Goal: Information Seeking & Learning: Learn about a topic

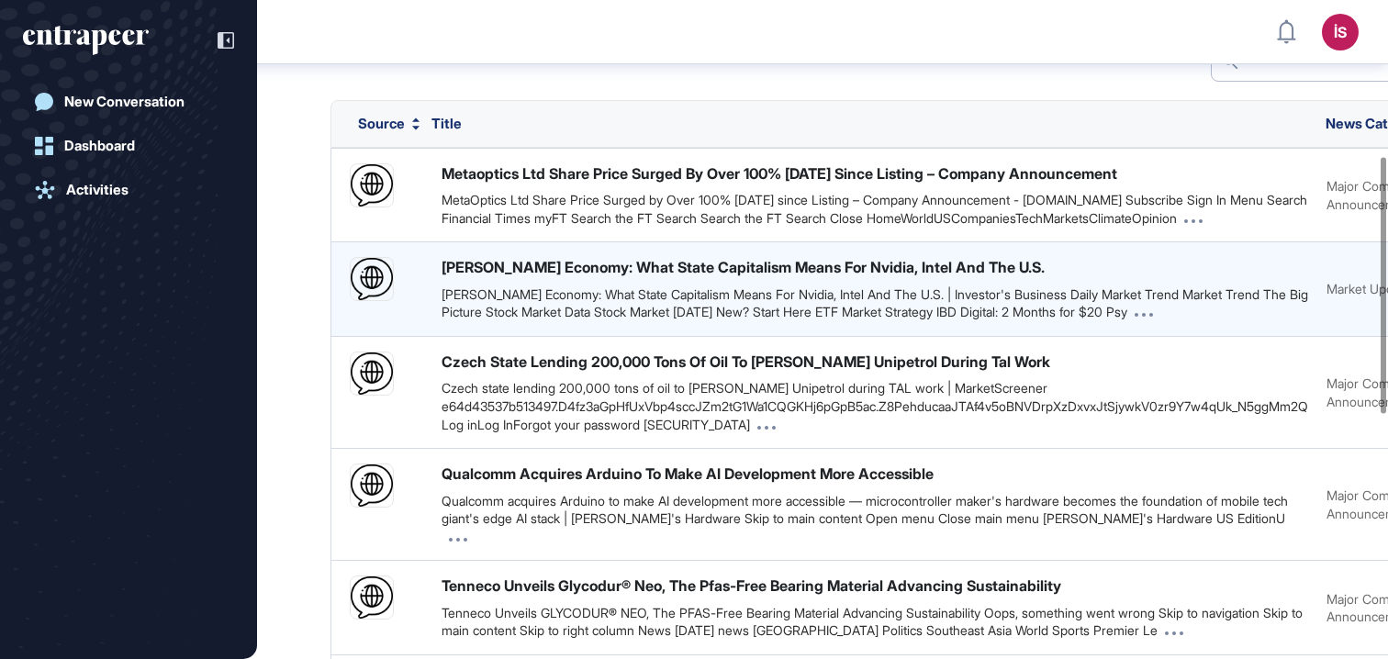
scroll to position [465, 0]
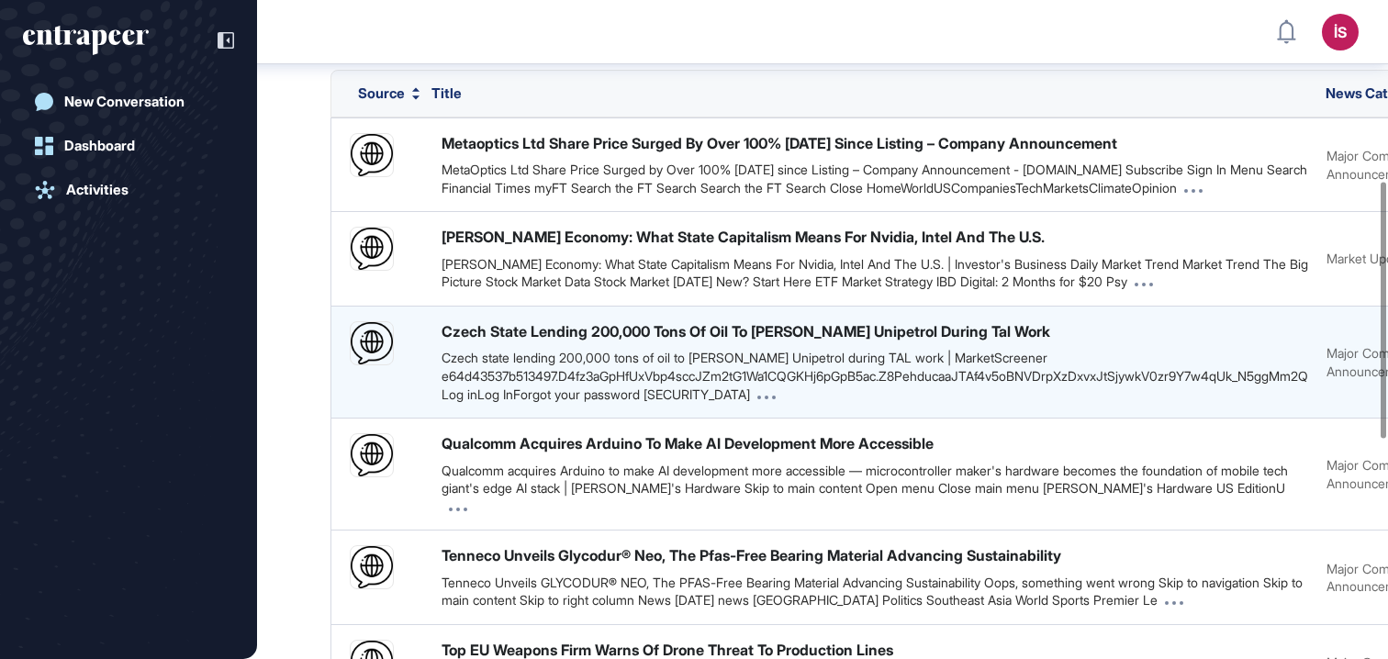
click at [679, 362] on div "Czech state lending 200,000 tons of oil to [PERSON_NAME] Unipetrol during TAL w…" at bounding box center [875, 376] width 867 height 54
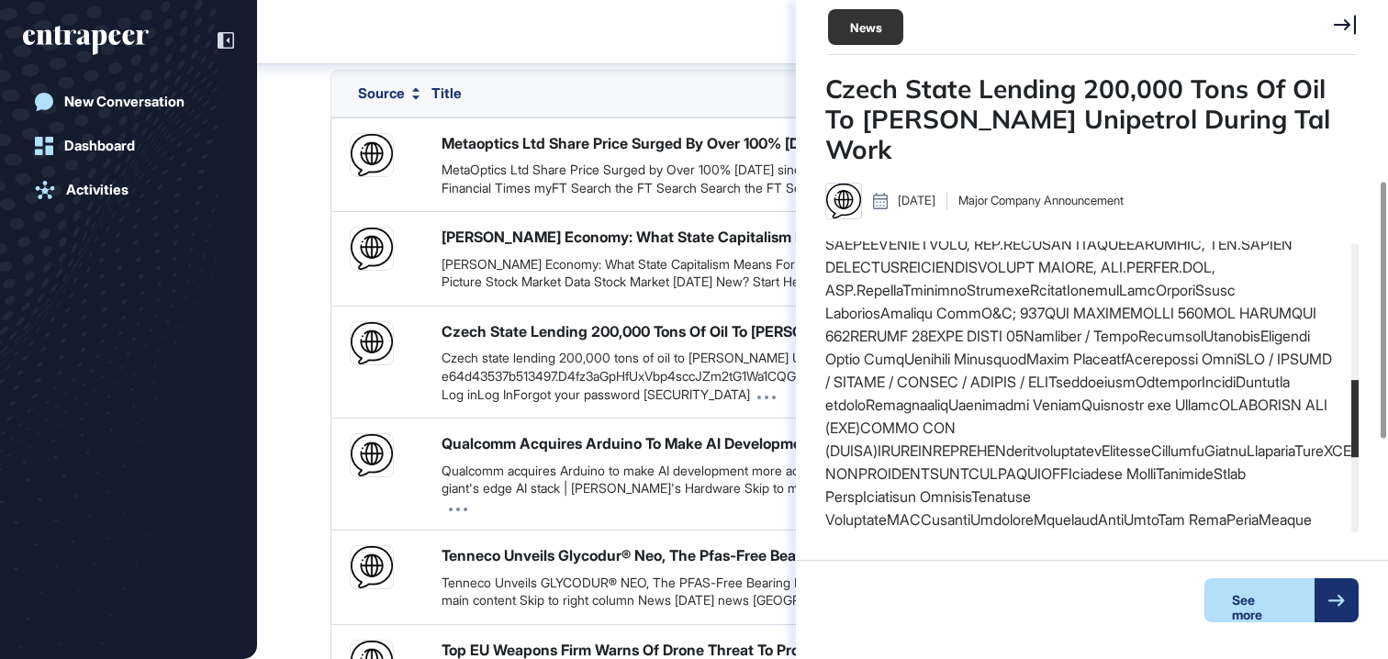
scroll to position [892, 0]
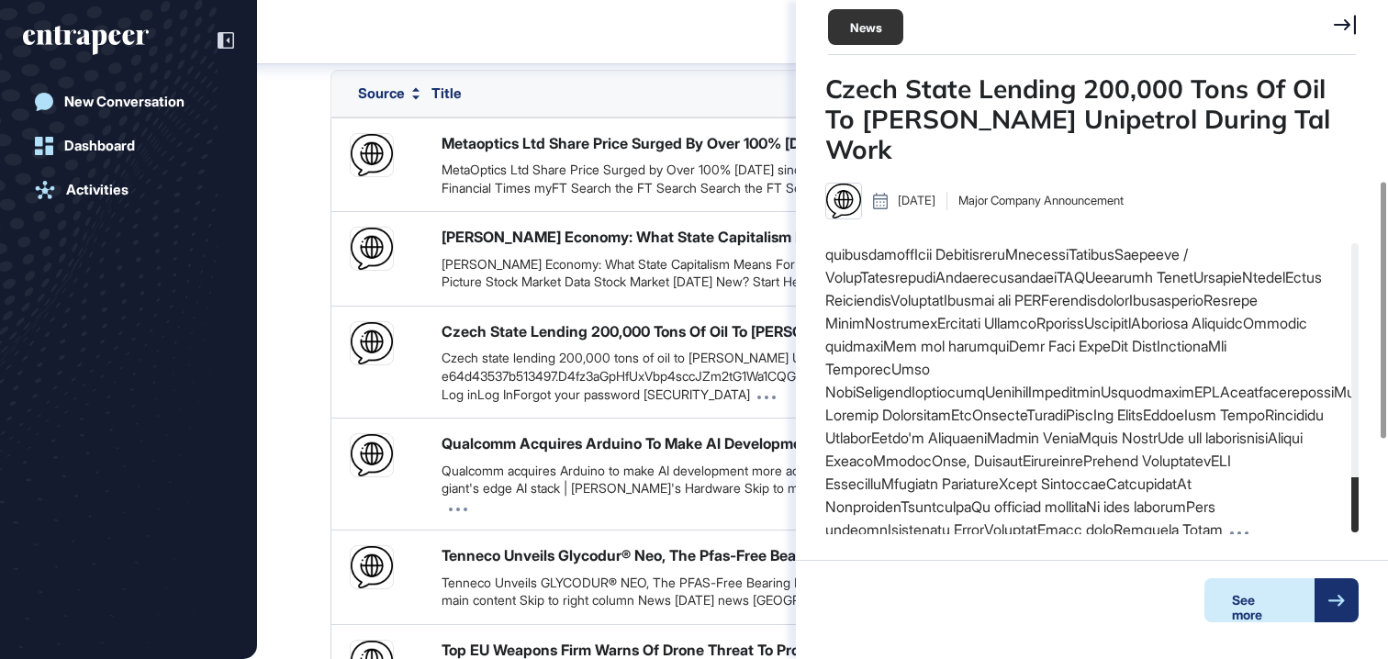
click at [1287, 598] on div "See more" at bounding box center [1260, 600] width 110 height 44
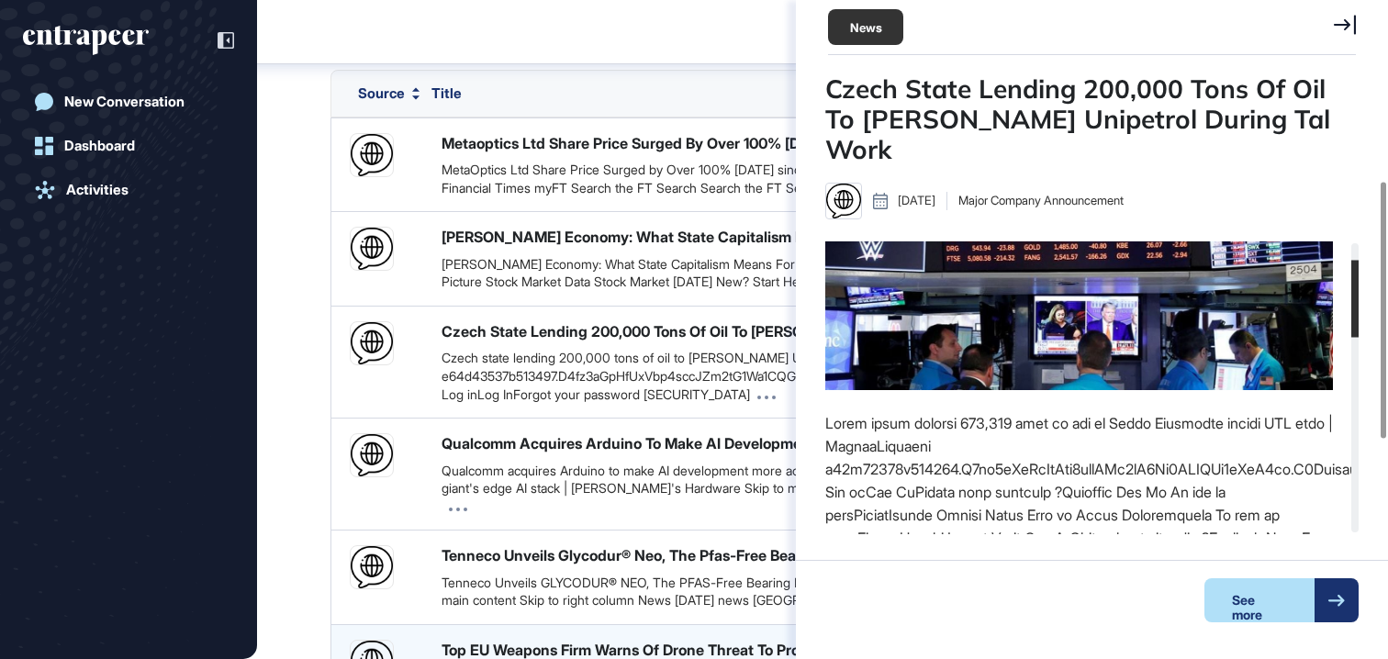
scroll to position [83, 0]
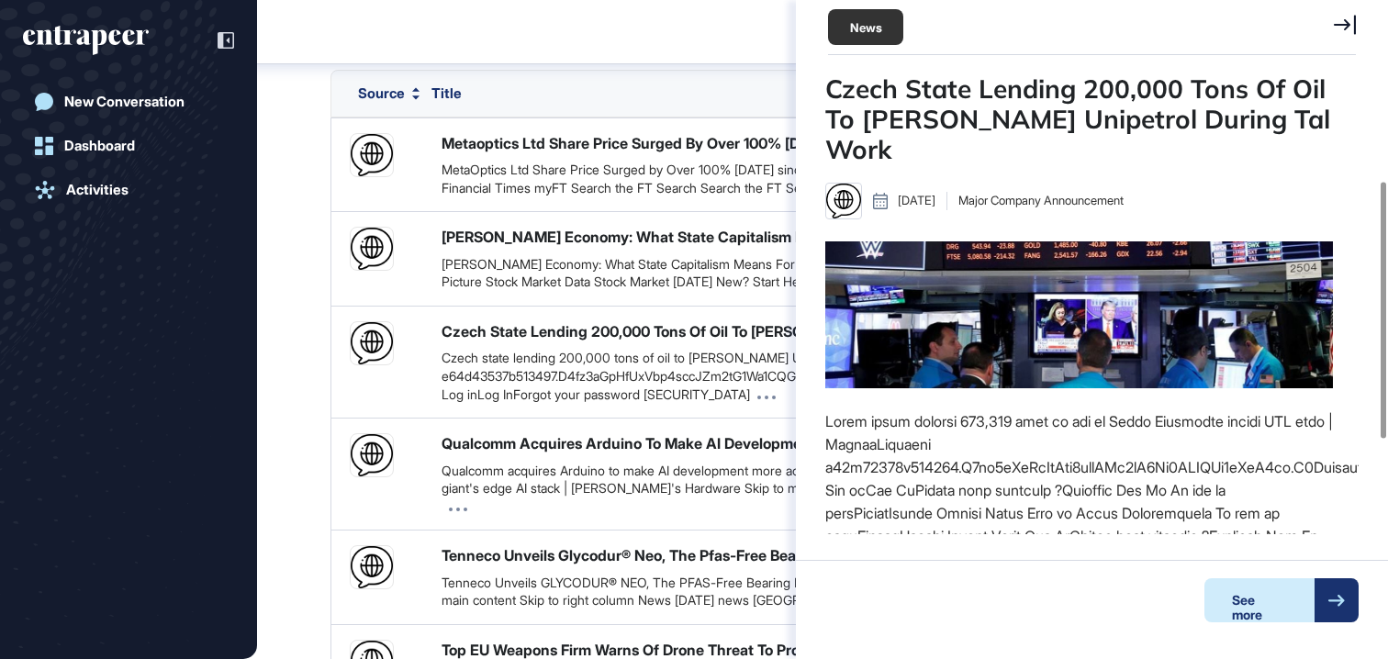
click at [1264, 600] on div "See more" at bounding box center [1260, 600] width 110 height 44
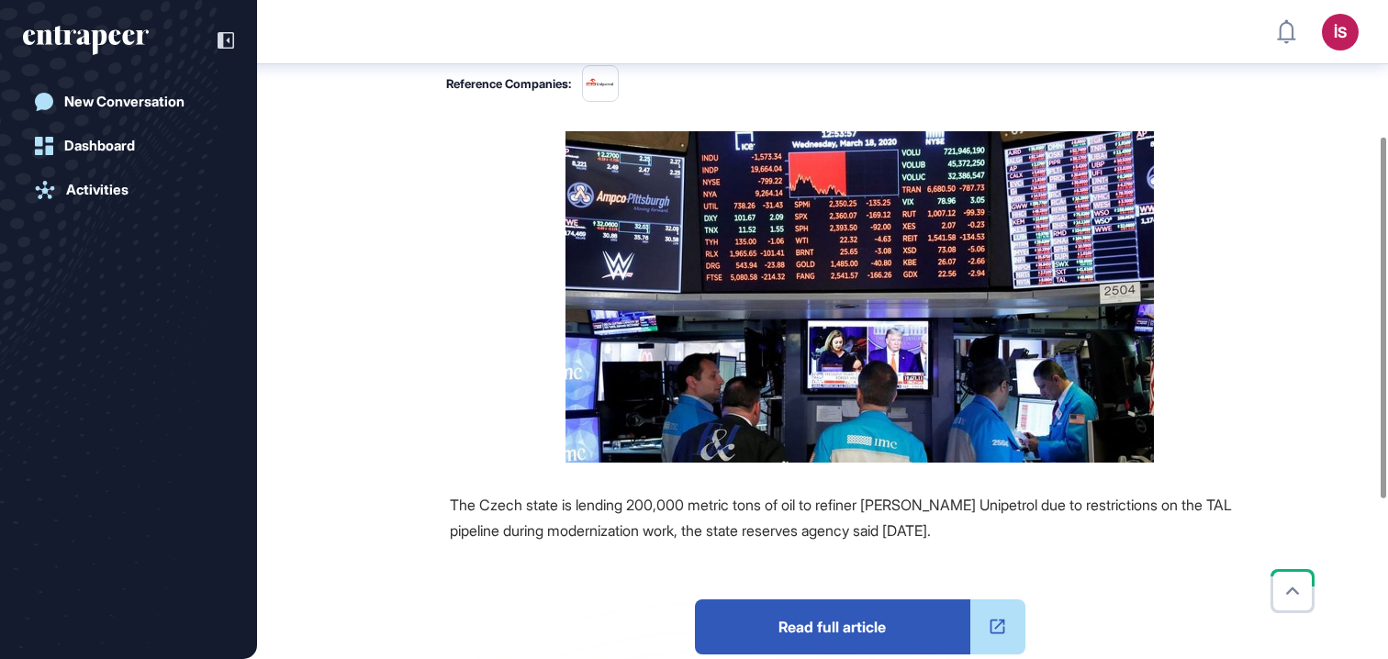
scroll to position [247, 0]
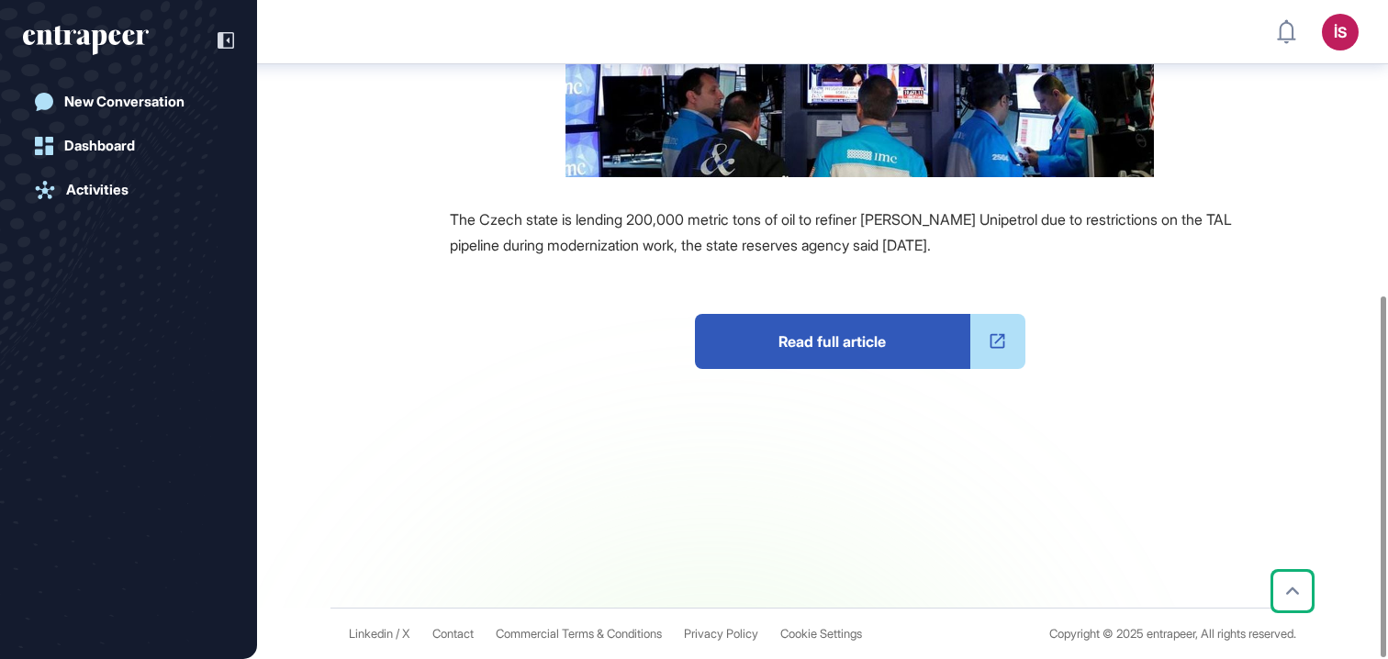
scroll to position [538, 0]
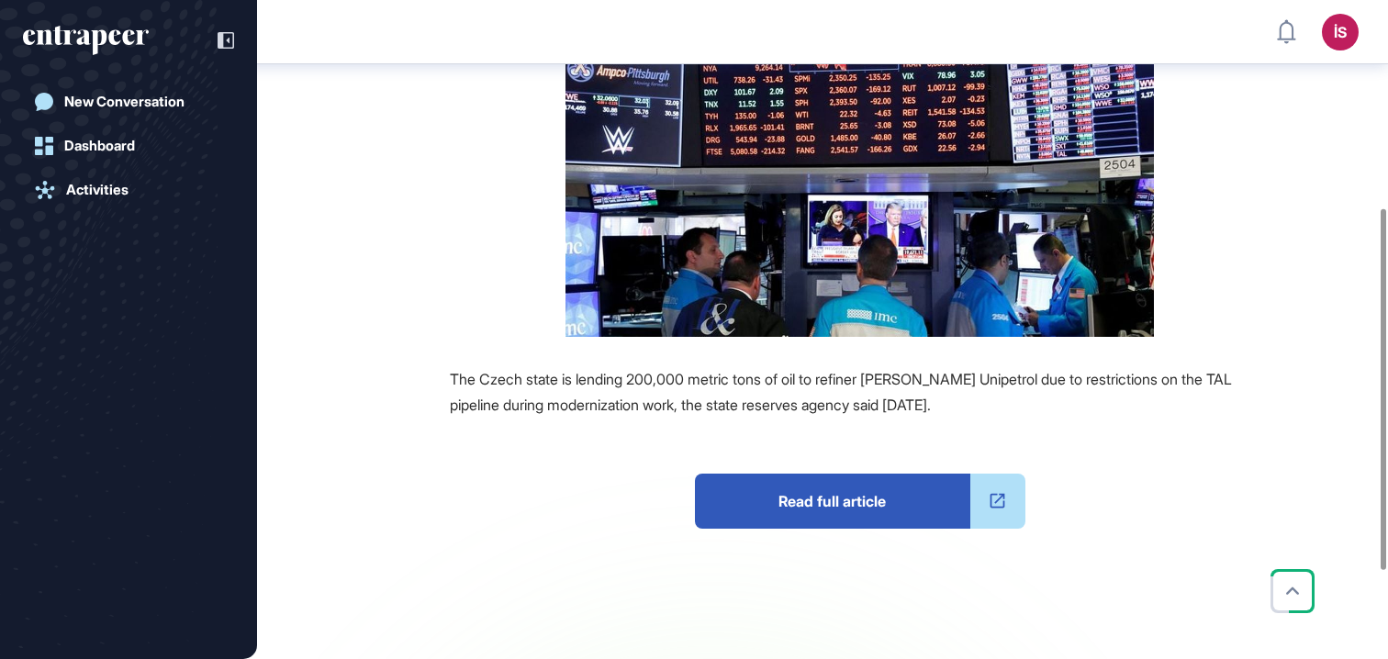
scroll to position [378, 0]
click at [813, 524] on span "Read full article" at bounding box center [832, 501] width 275 height 55
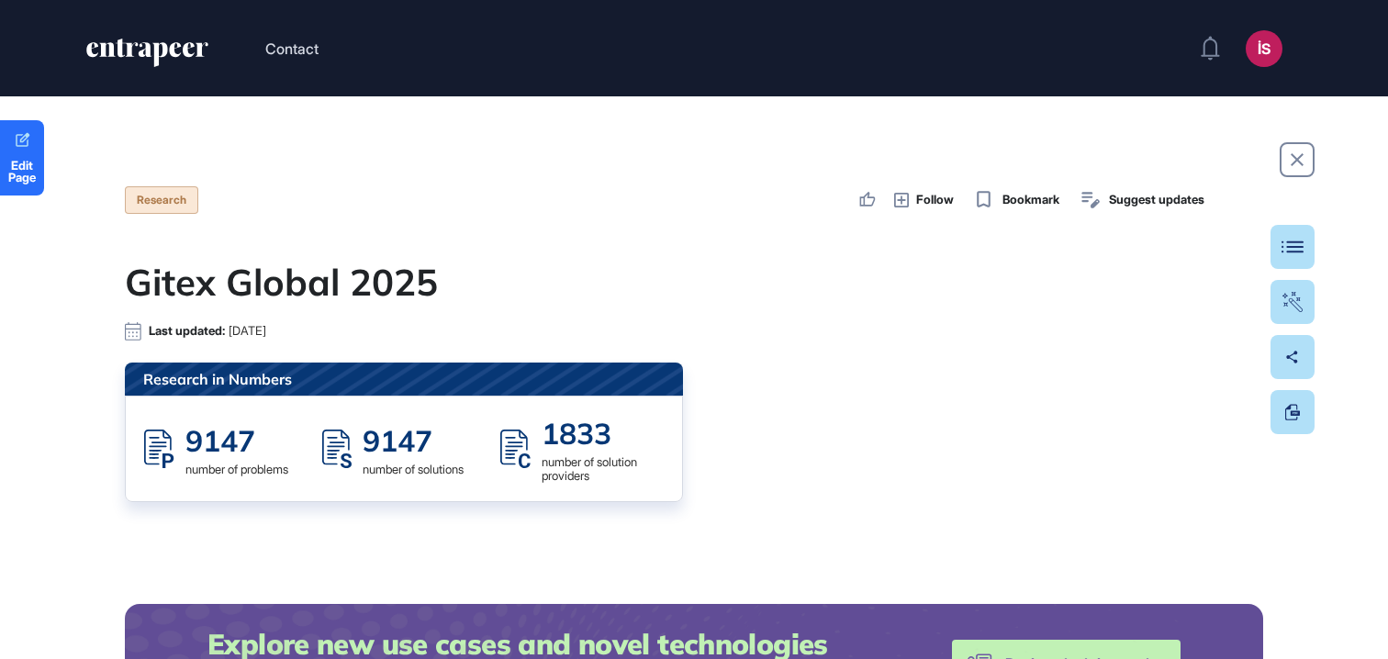
scroll to position [659, 1388]
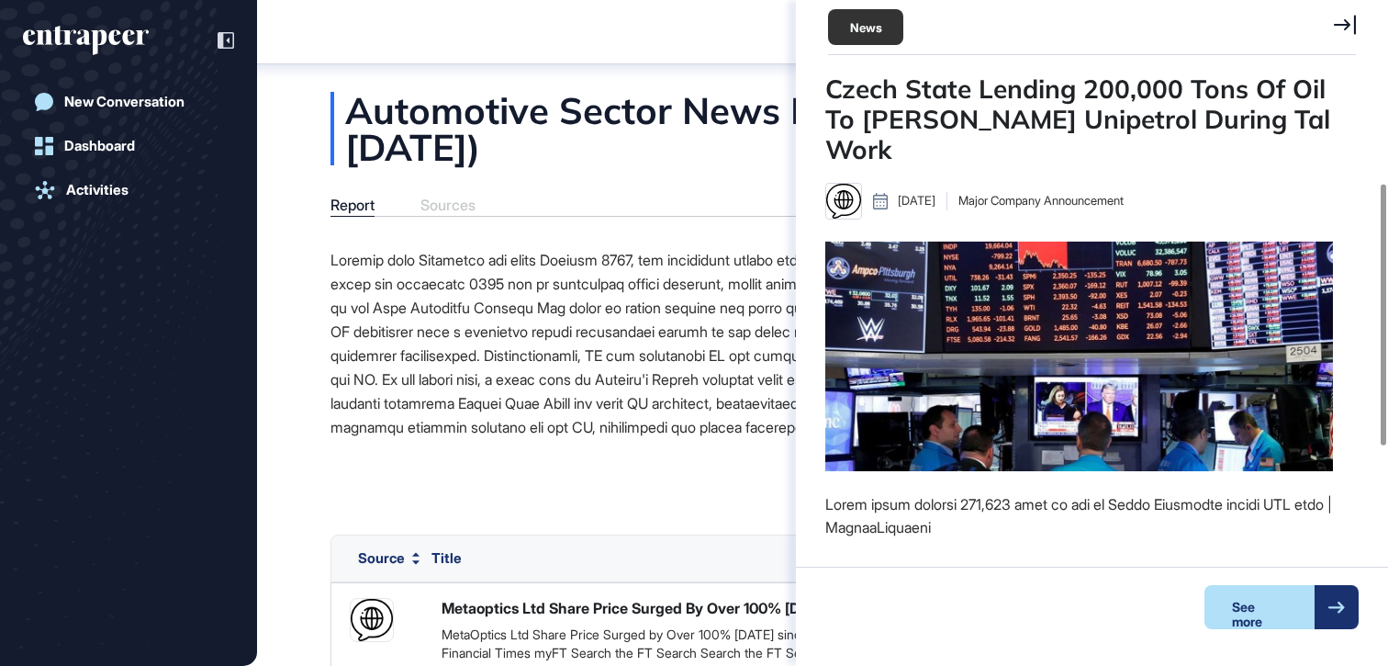
scroll to position [83, 0]
